Goal: Transaction & Acquisition: Subscribe to service/newsletter

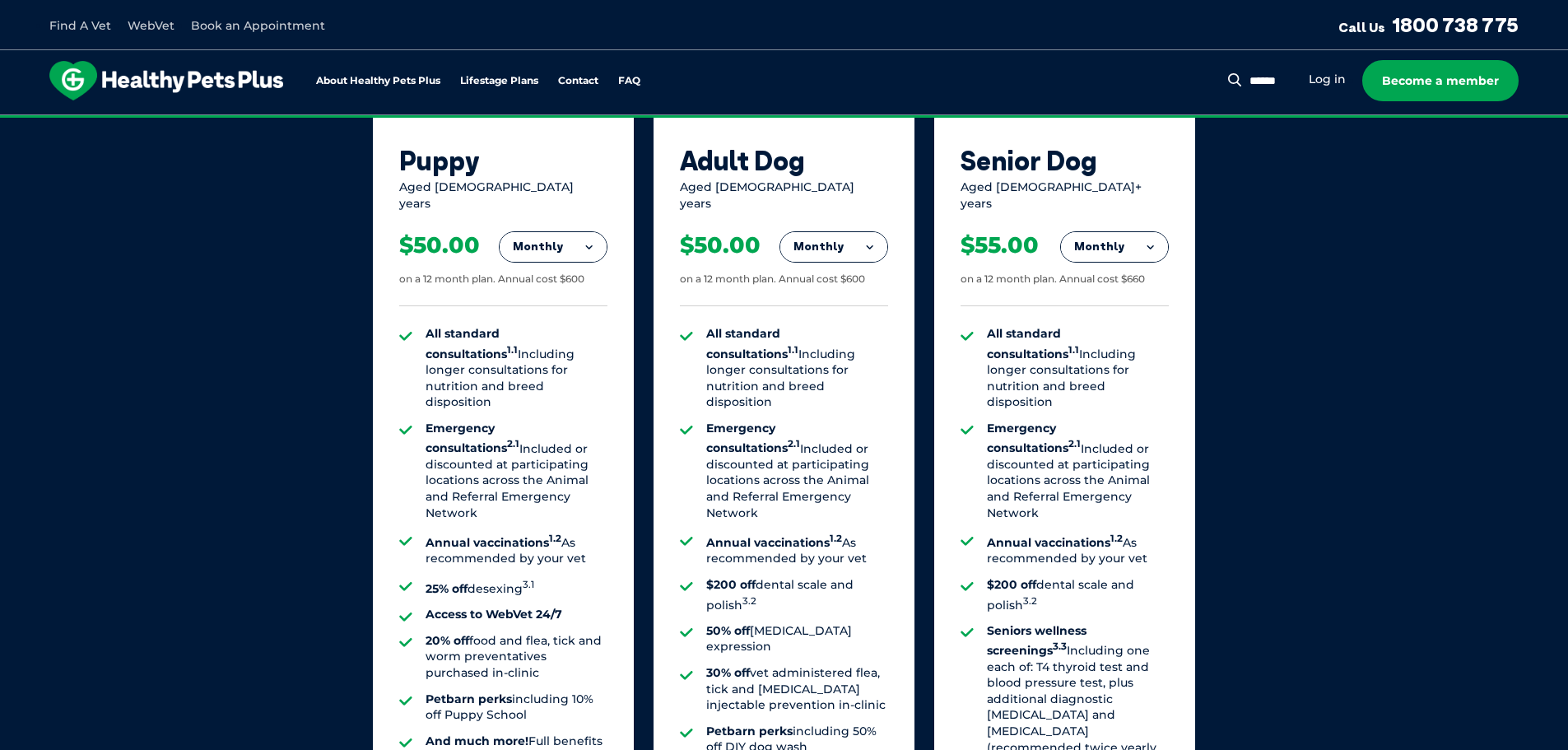
scroll to position [1317, 0]
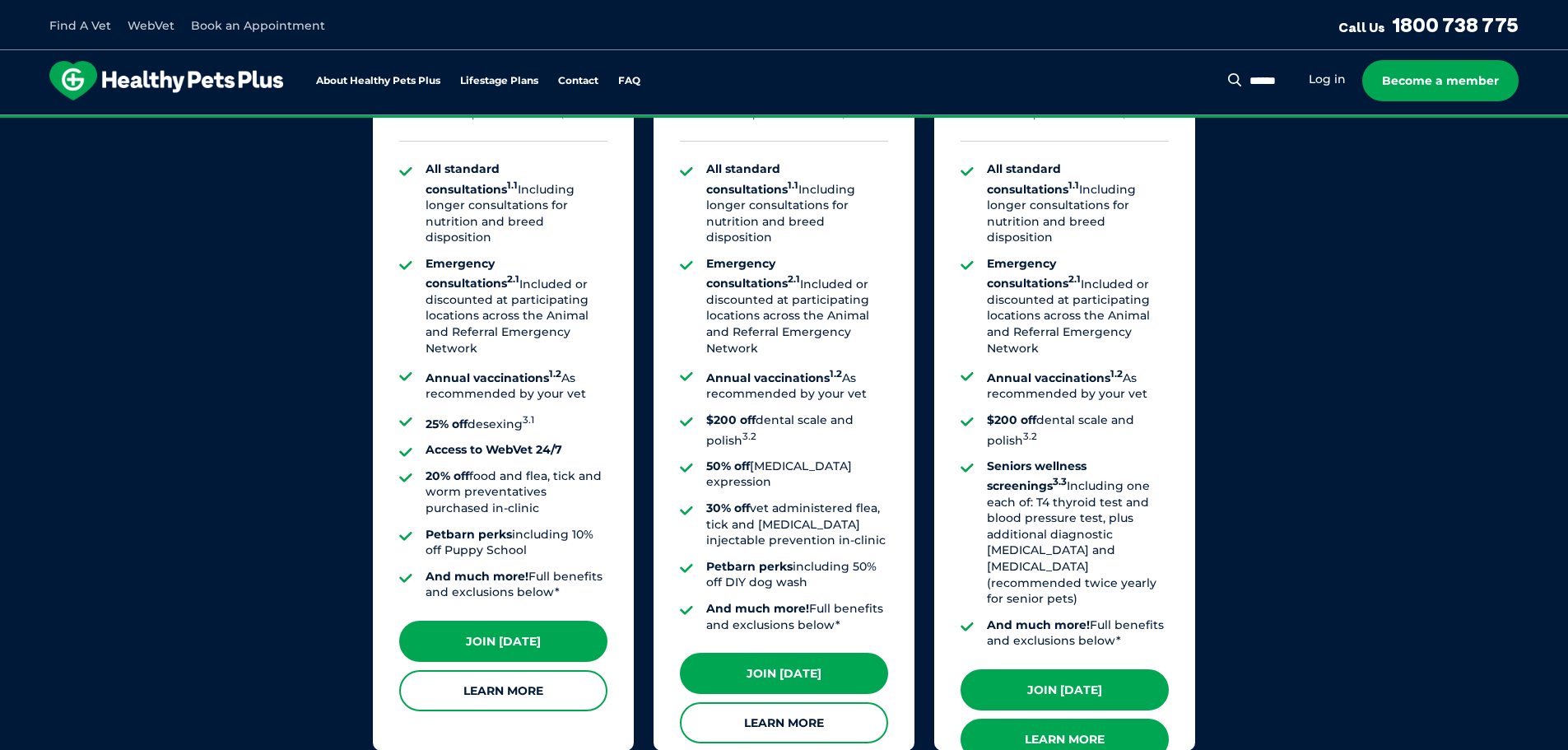
click at [1047, 718] on link "Learn More" at bounding box center [1064, 738] width 208 height 41
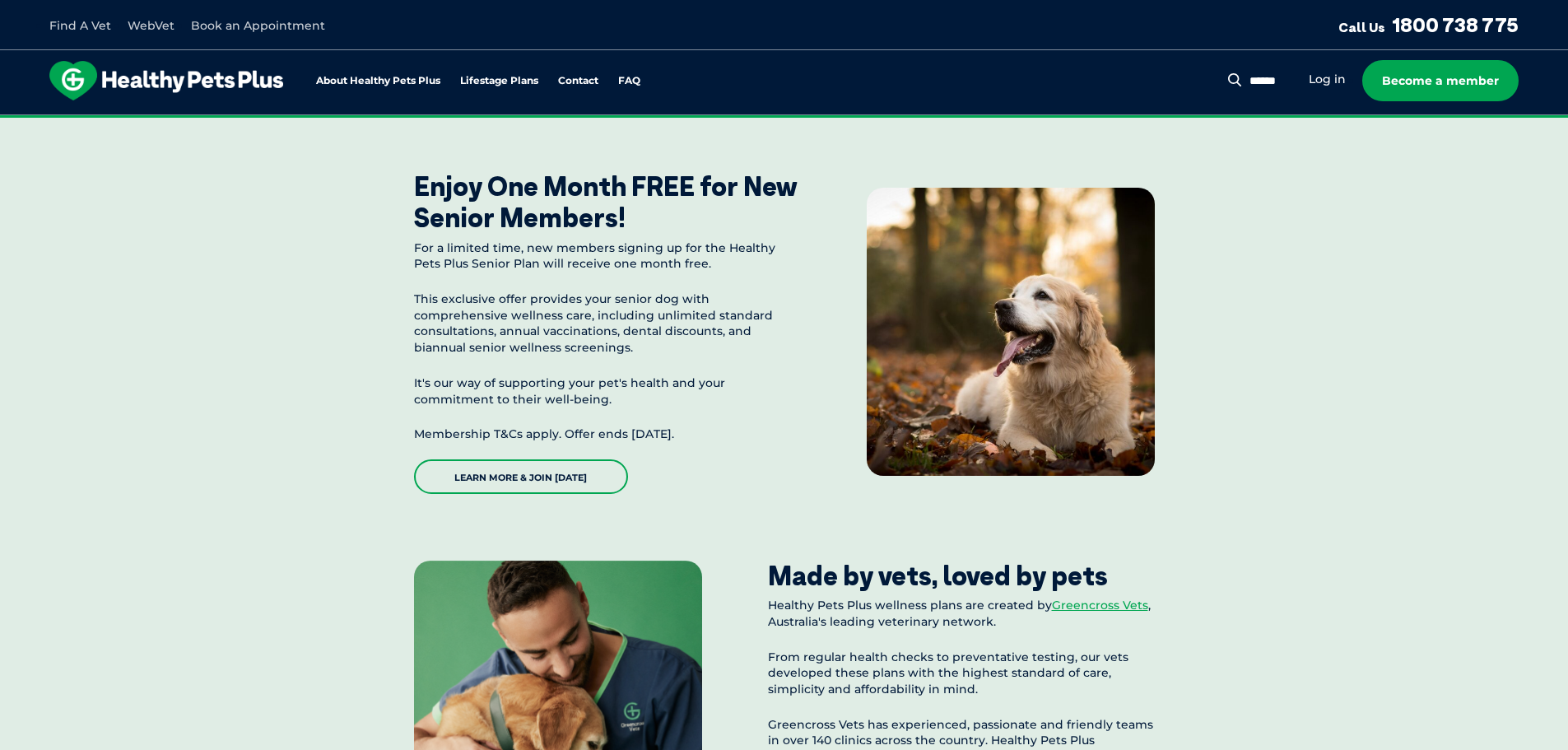
scroll to position [1481, 0]
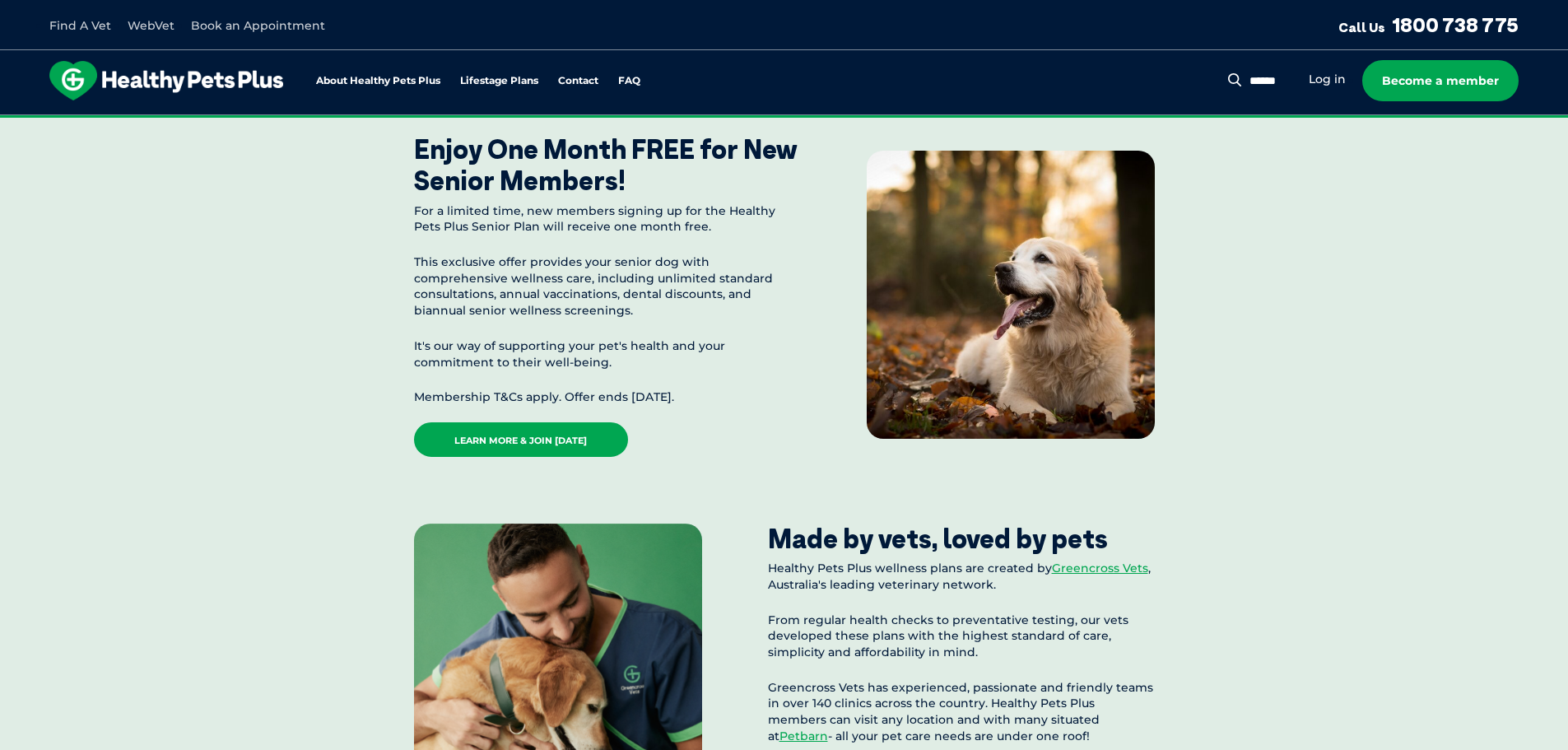
click at [532, 433] on link "Learn More & Join [DATE]" at bounding box center [520, 440] width 214 height 35
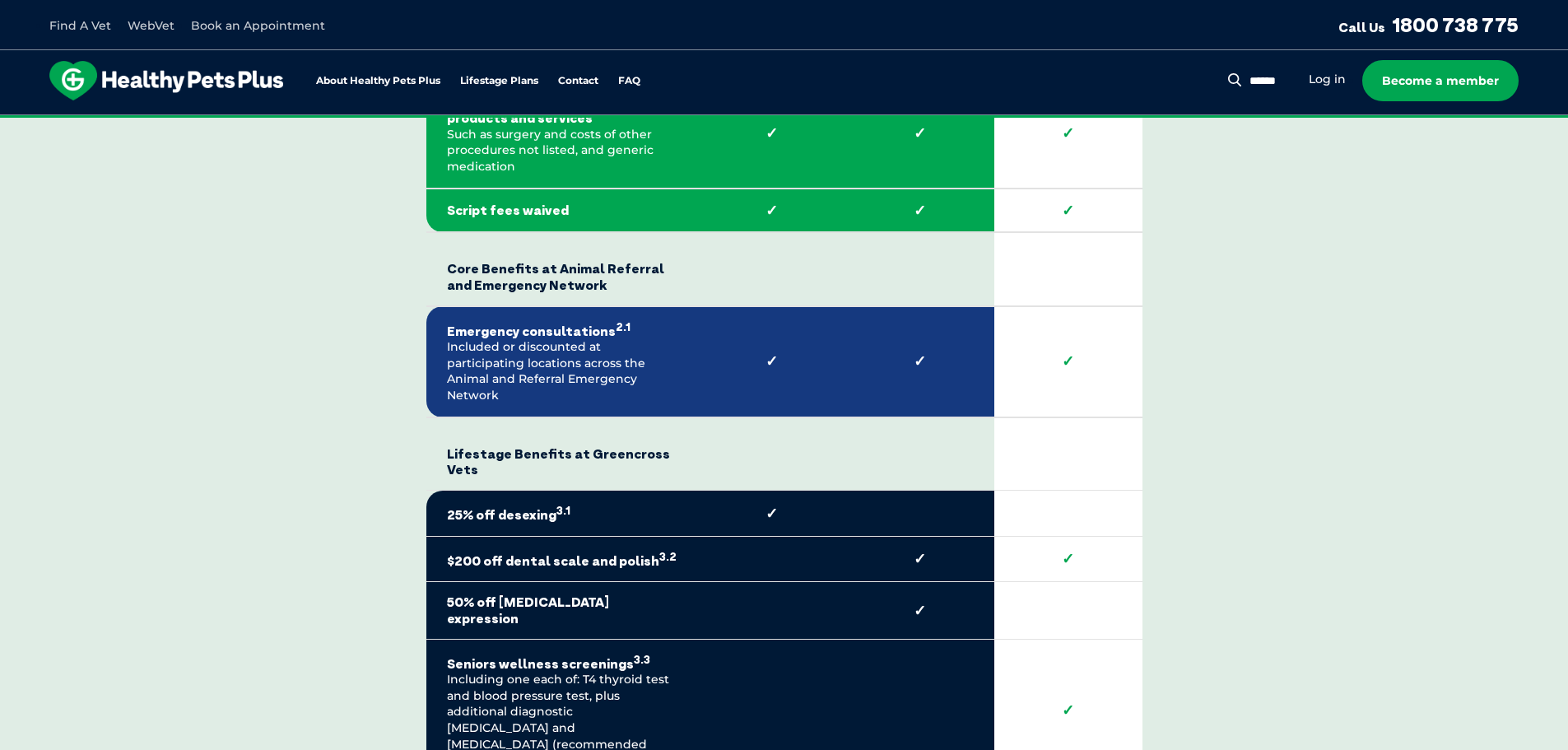
scroll to position [3455, 0]
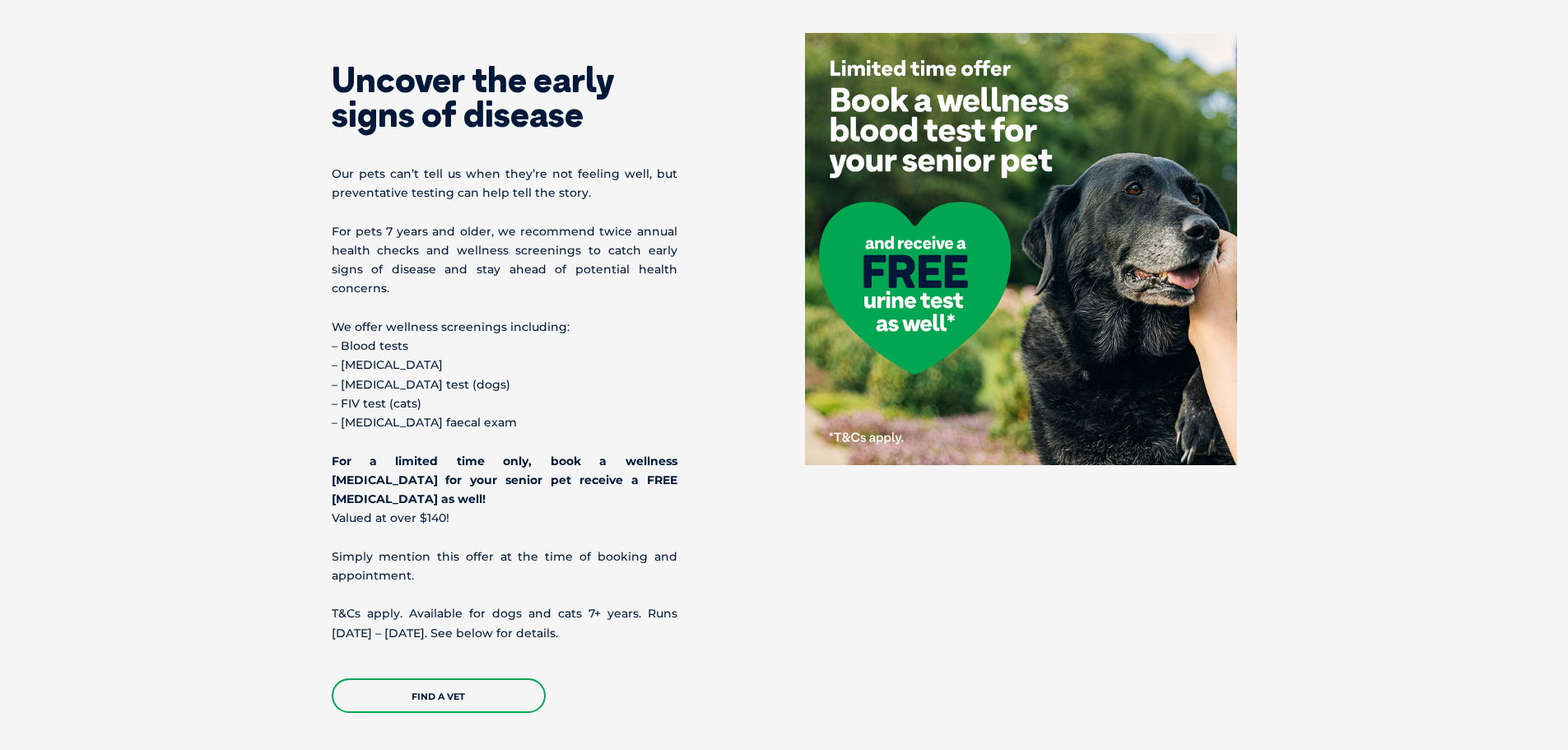
scroll to position [823, 0]
